Goal: Task Accomplishment & Management: Manage account settings

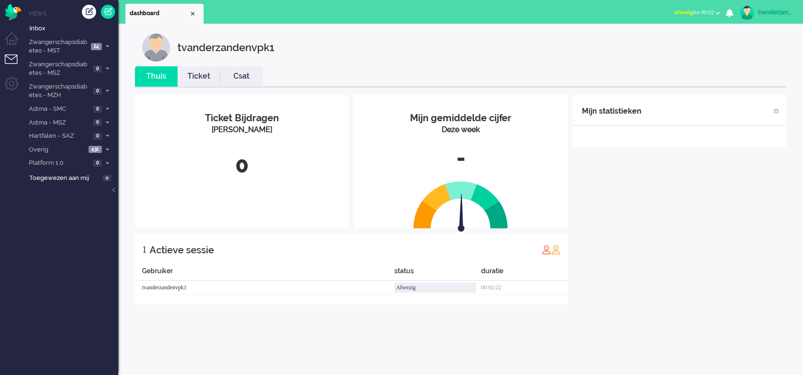
click at [771, 12] on div "tvanderzandenvpk1" at bounding box center [775, 12] width 35 height 9
click at [752, 62] on link "Instellingen" at bounding box center [764, 63] width 65 height 9
select select
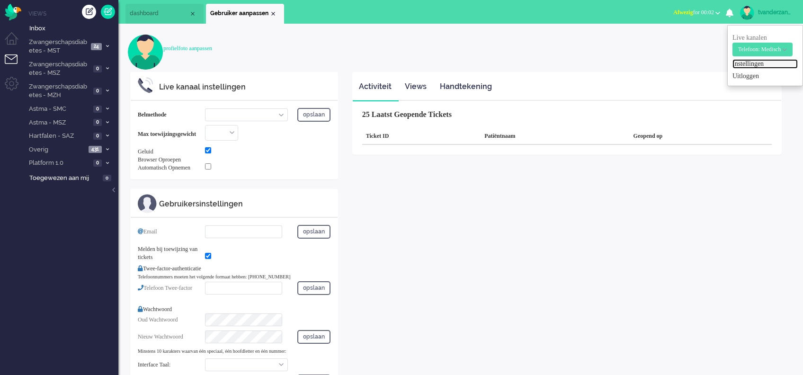
select select "browser"
checkbox input "true"
type input "[PERSON_NAME][EMAIL_ADDRESS][DOMAIN_NAME]"
checkbox input "true"
type input "[PHONE_NUMBER]"
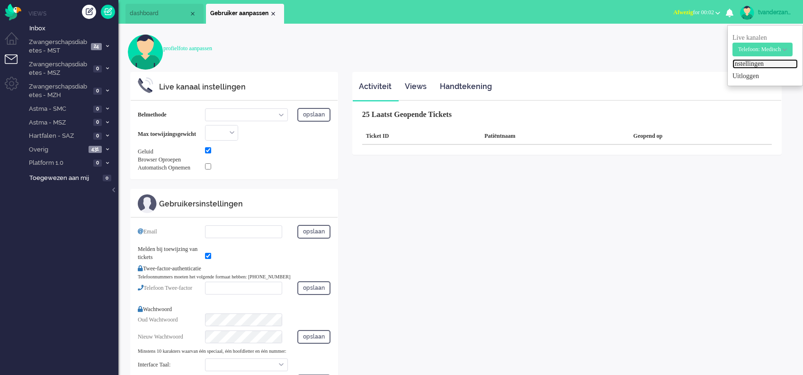
select select "nl"
select select "en_GB"
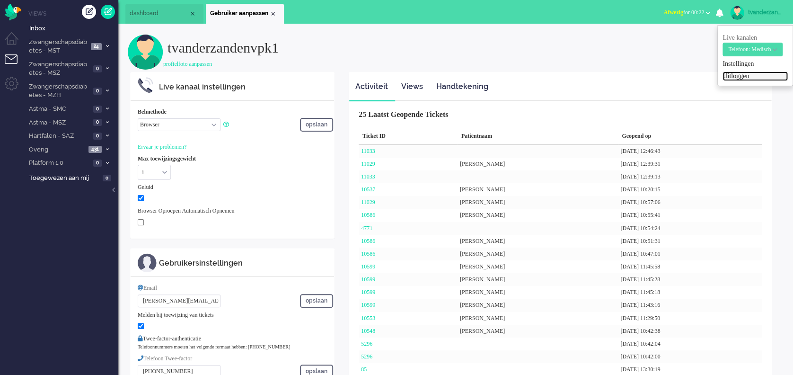
click at [742, 76] on link "Uitloggen" at bounding box center [755, 75] width 65 height 9
